Goal: Information Seeking & Learning: Compare options

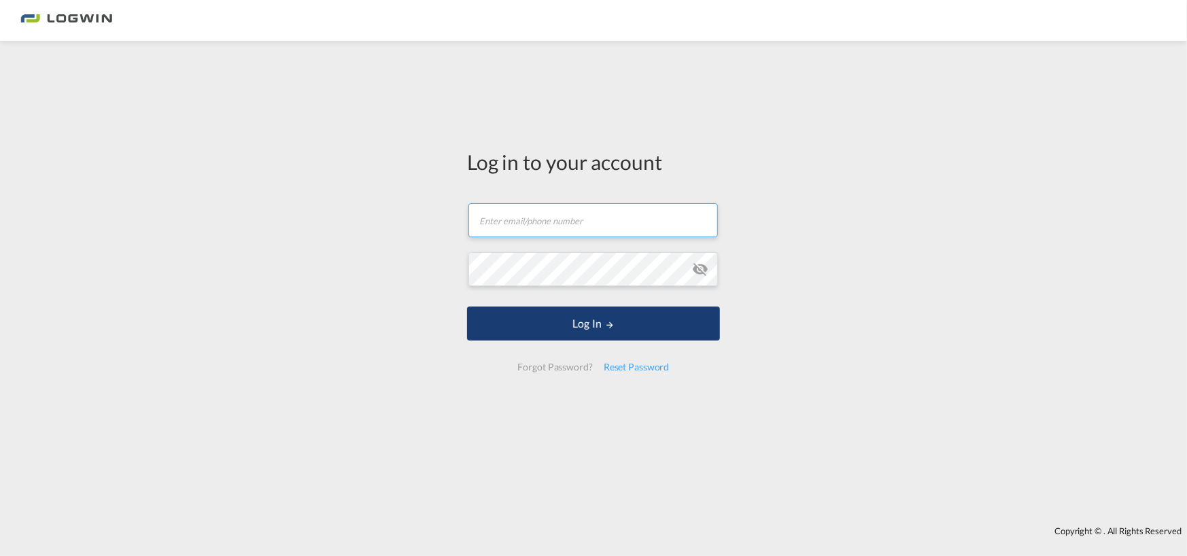
type input "[PERSON_NAME][EMAIL_ADDRESS][PERSON_NAME][DOMAIN_NAME]"
click at [598, 324] on button "Log In" at bounding box center [593, 324] width 253 height 34
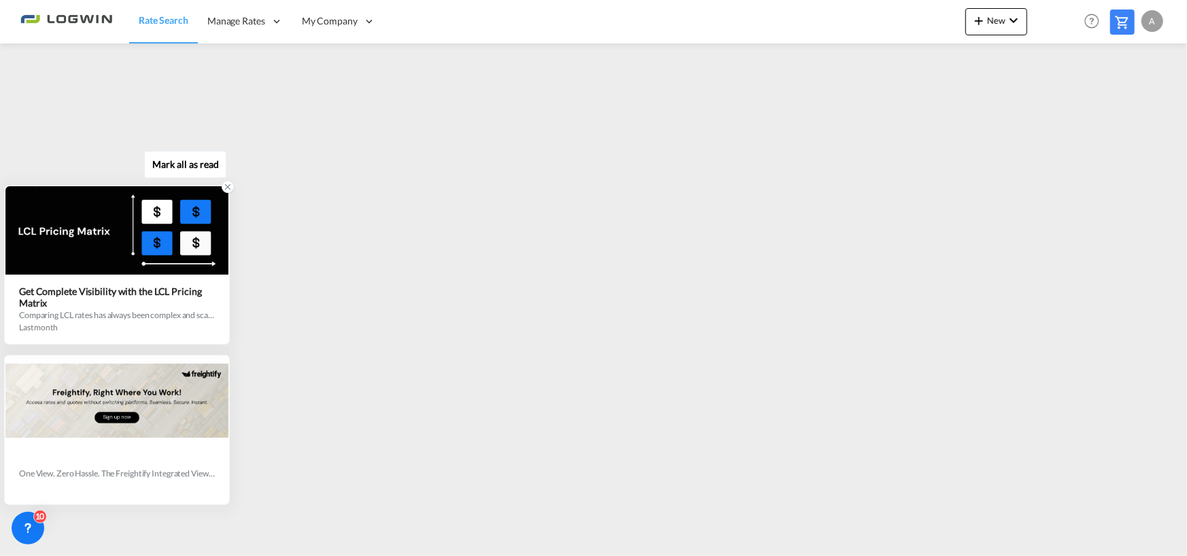
click at [228, 190] on icon at bounding box center [228, 187] width 10 height 10
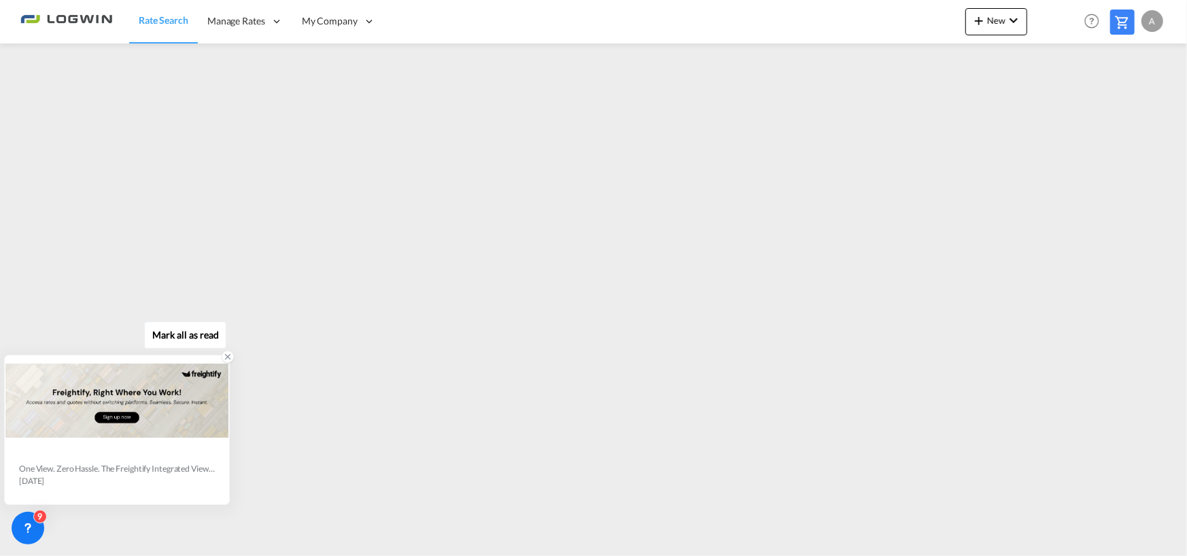
click at [225, 358] on icon at bounding box center [228, 357] width 10 height 10
